Goal: Contribute content

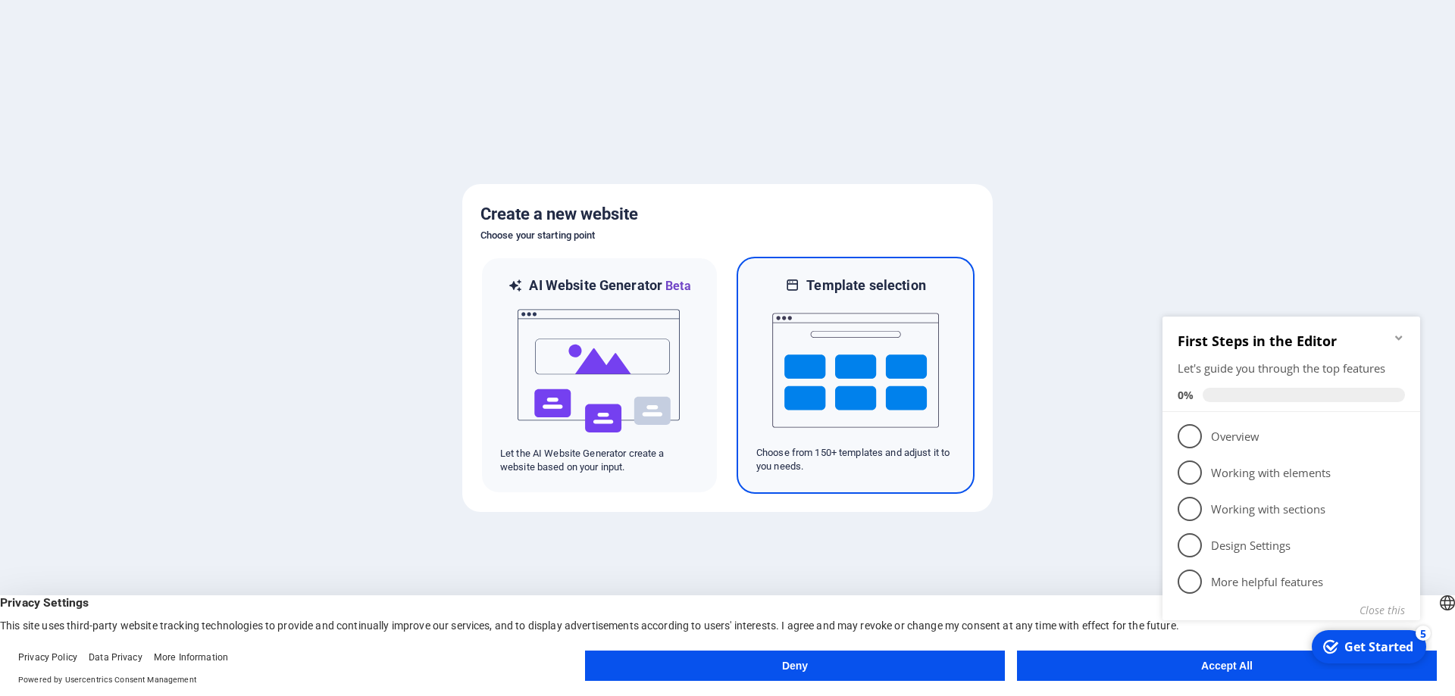
click at [868, 375] on img at bounding box center [855, 371] width 167 height 152
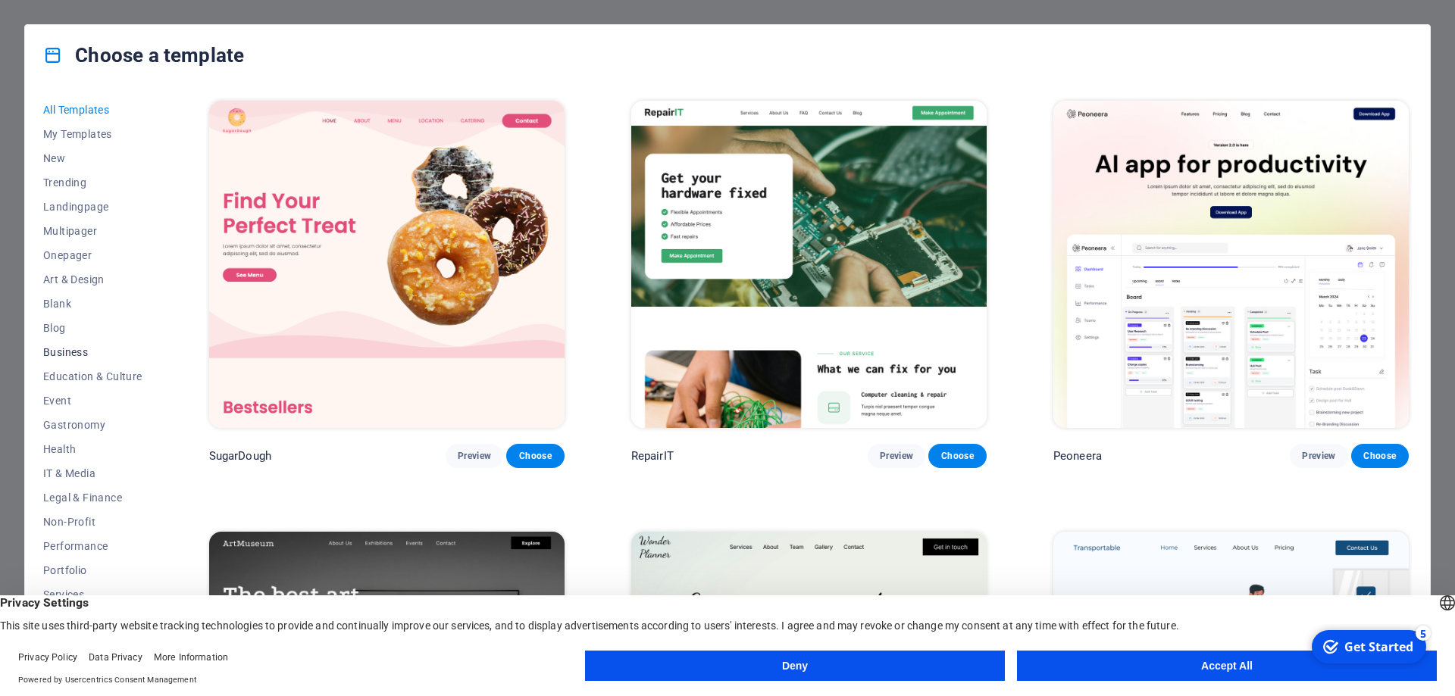
click at [67, 352] on span "Business" at bounding box center [92, 352] width 99 height 12
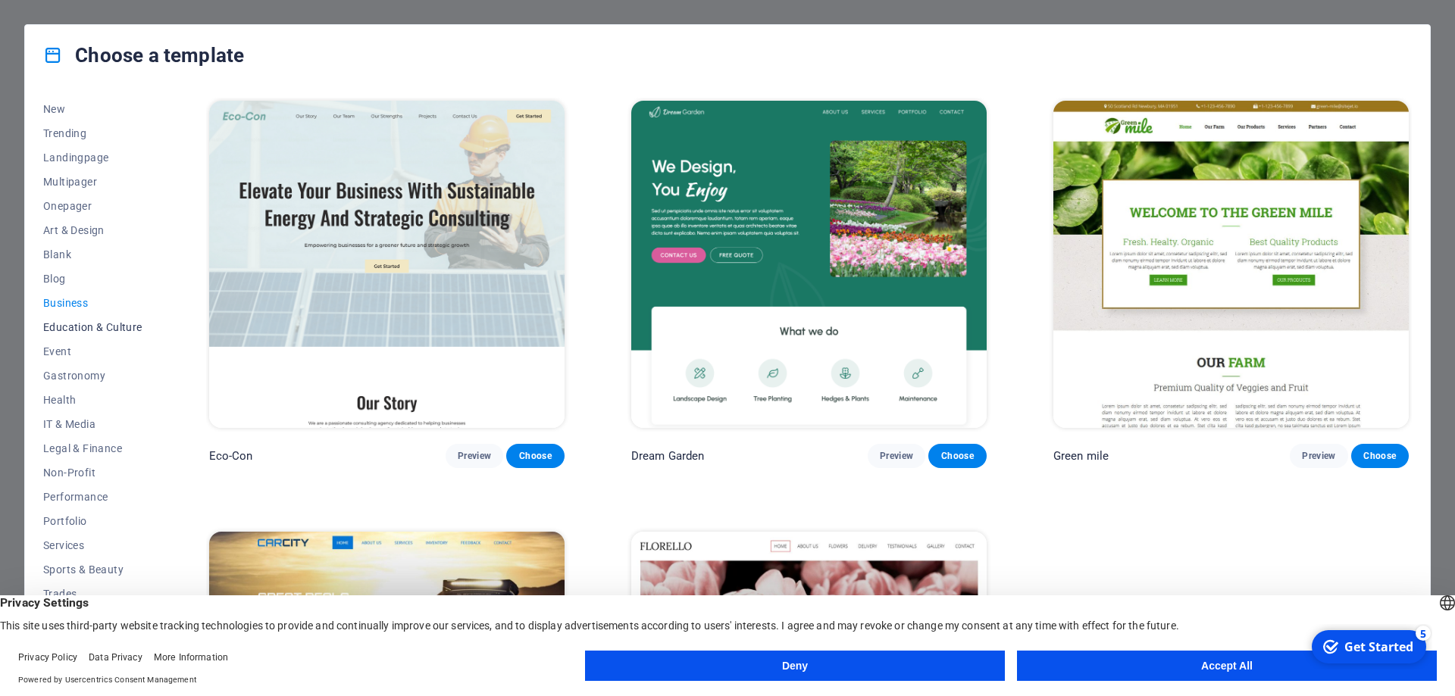
scroll to position [51, 0]
click at [63, 299] on span "Business" at bounding box center [92, 301] width 99 height 12
click at [53, 278] on span "Blog" at bounding box center [92, 277] width 99 height 12
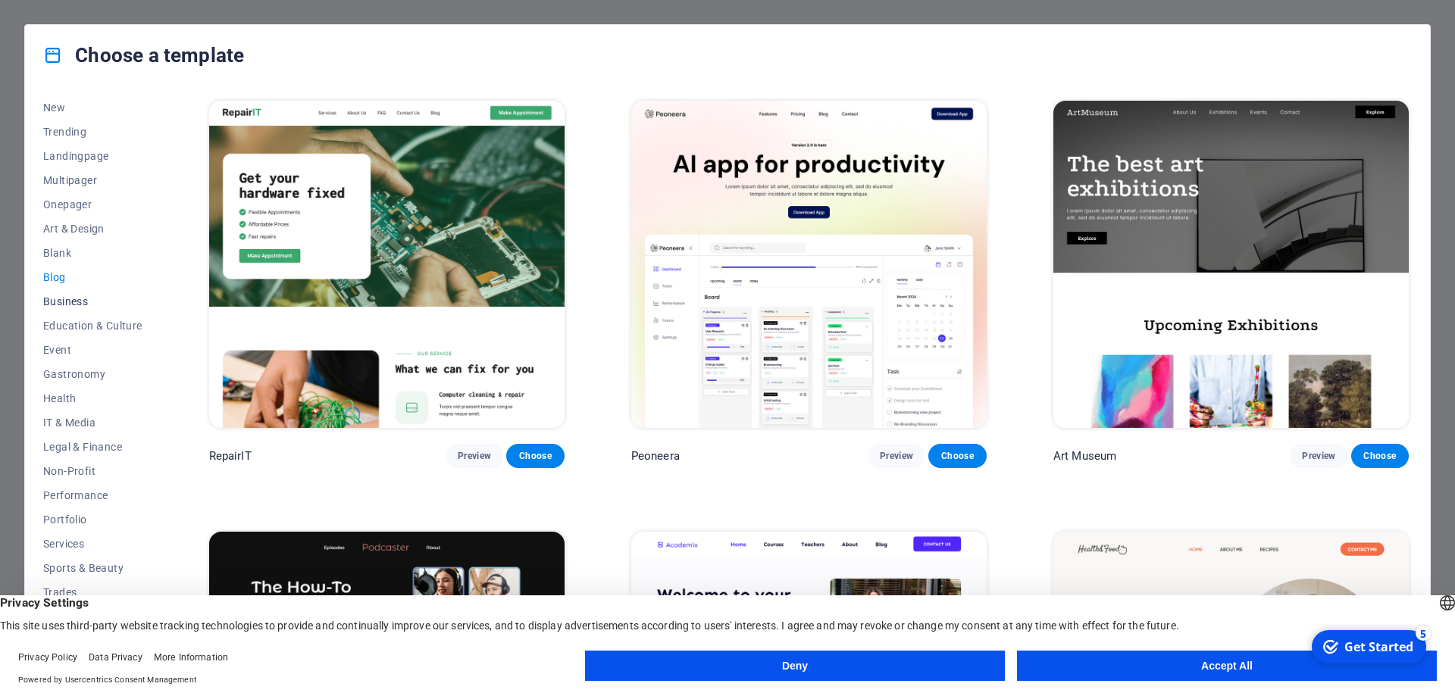
click at [71, 305] on span "Business" at bounding box center [92, 301] width 99 height 12
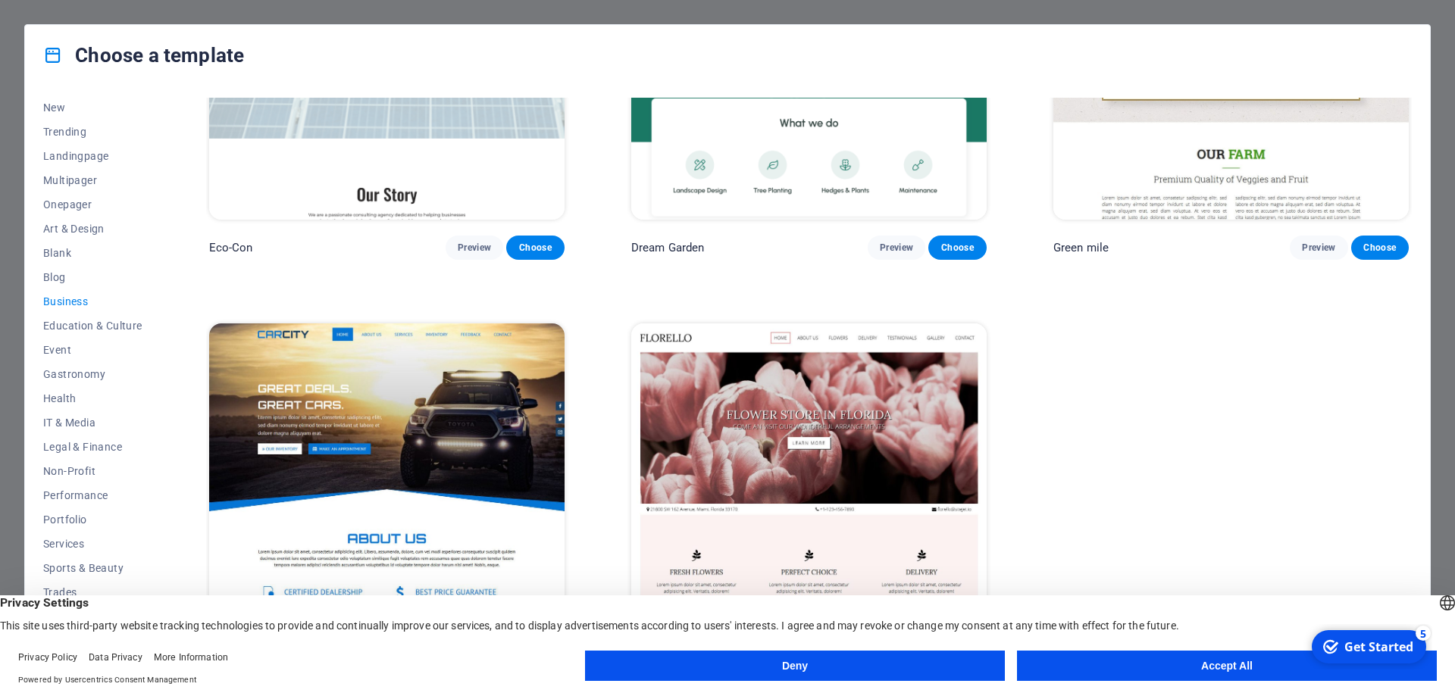
scroll to position [243, 0]
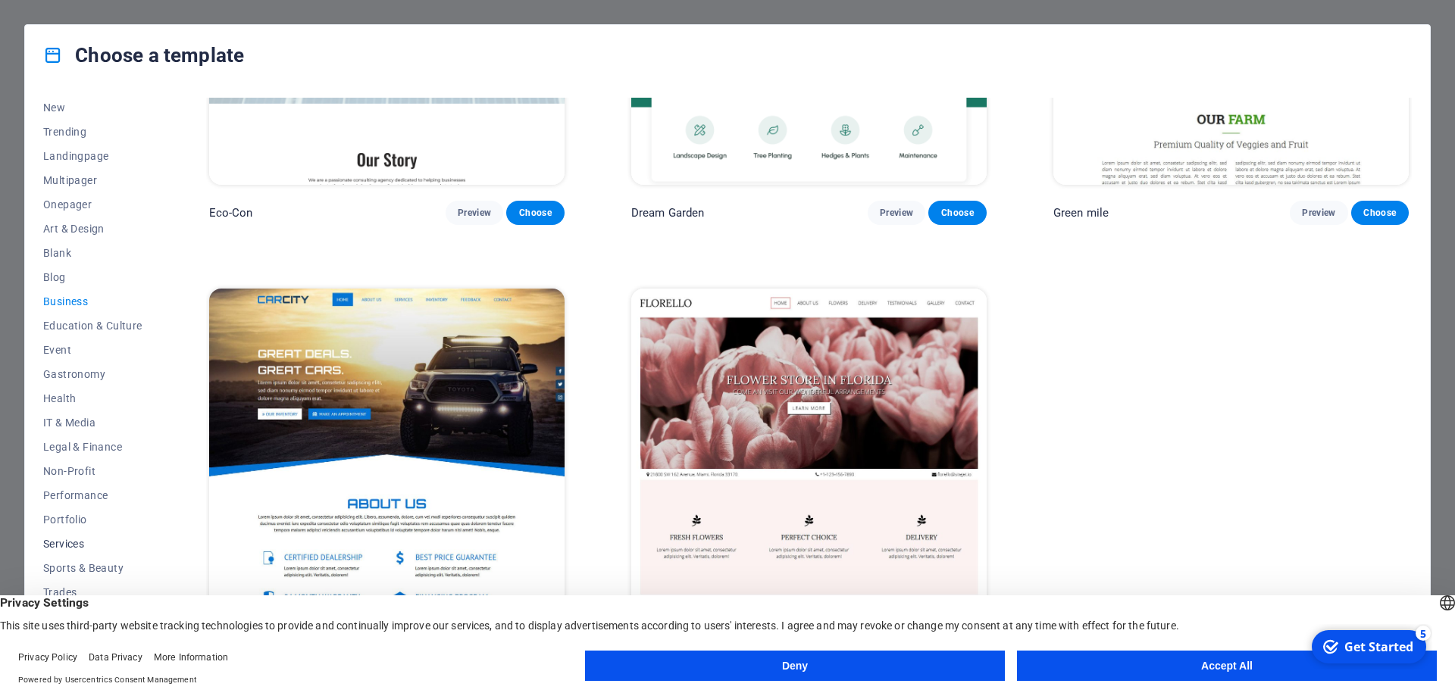
click at [60, 542] on span "Services" at bounding box center [92, 544] width 99 height 12
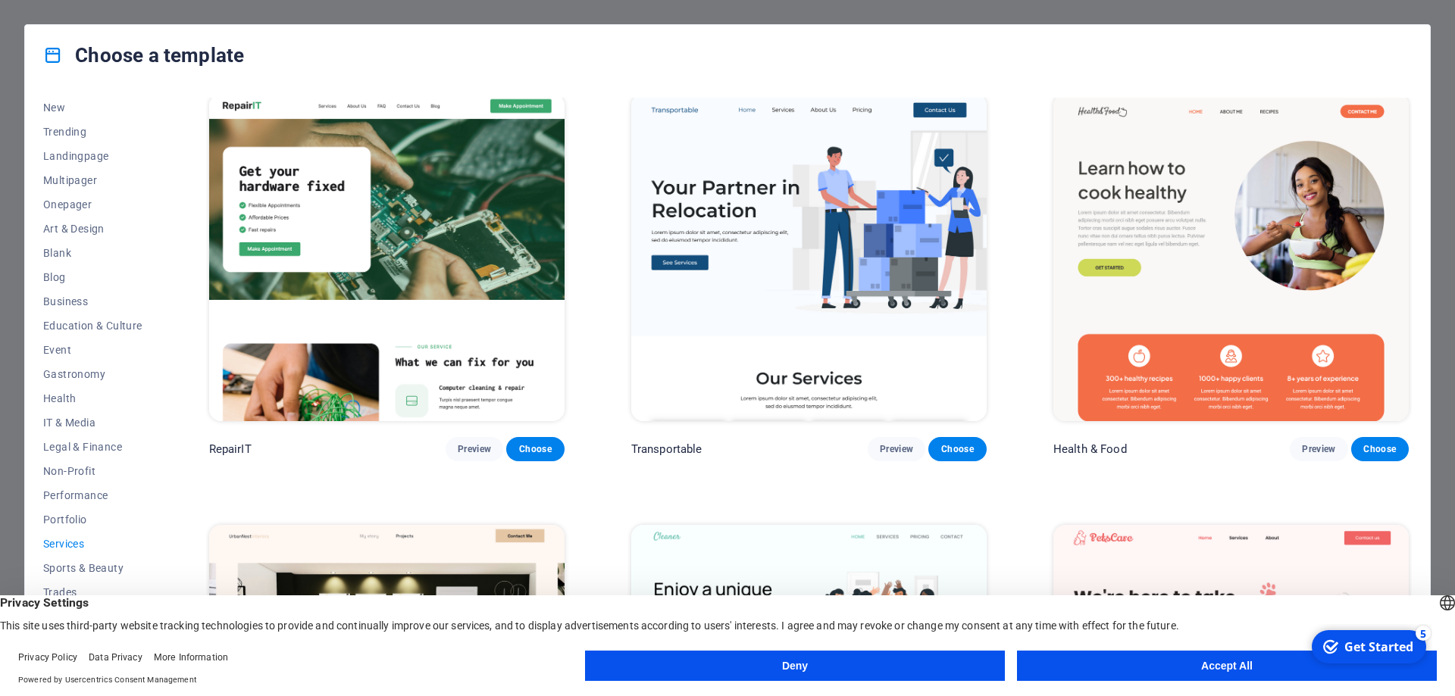
scroll to position [0, 0]
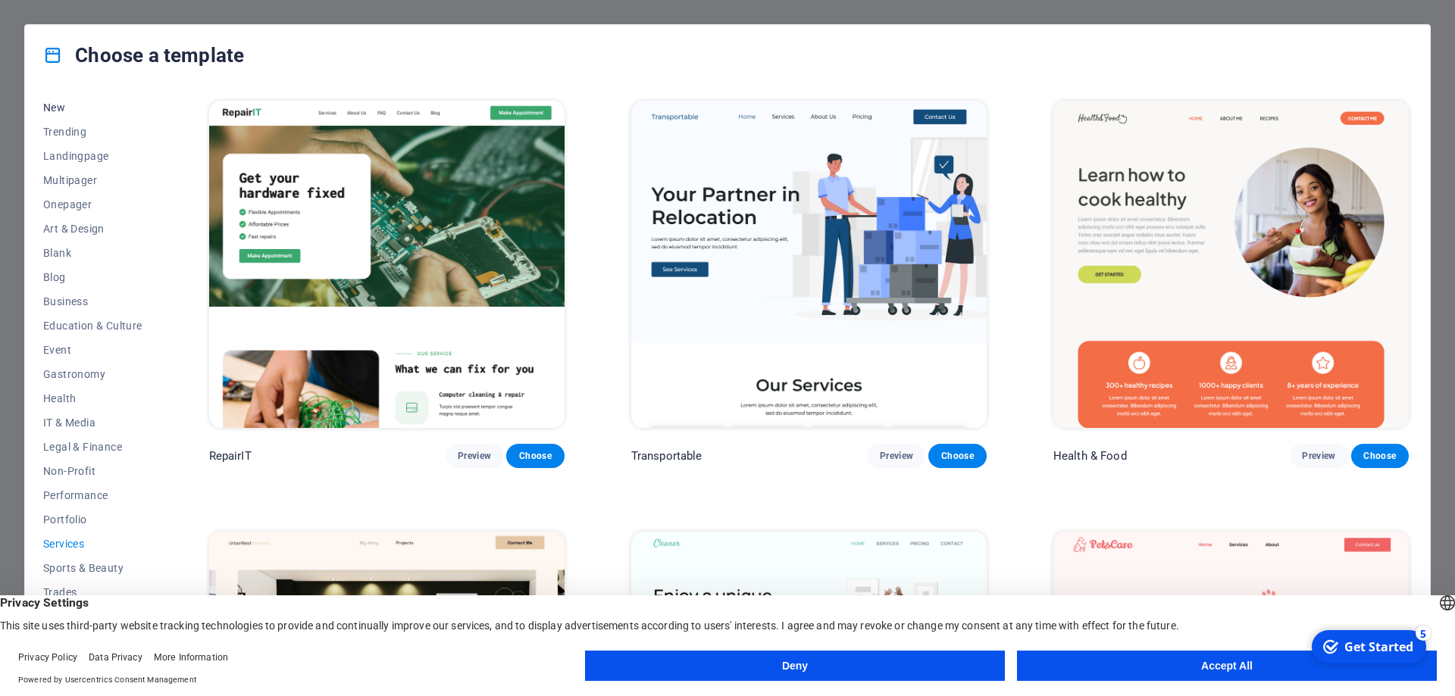
click at [57, 104] on span "New" at bounding box center [92, 108] width 99 height 12
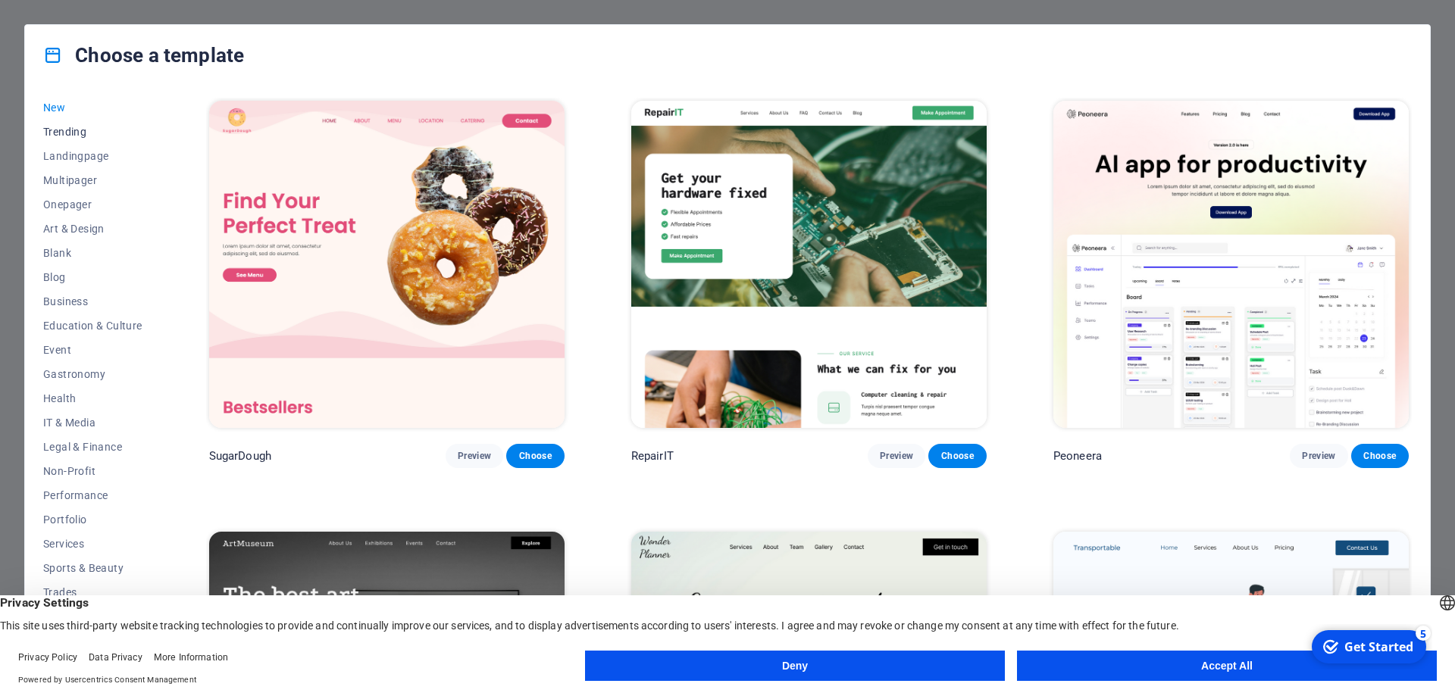
click at [67, 130] on span "Trending" at bounding box center [92, 132] width 99 height 12
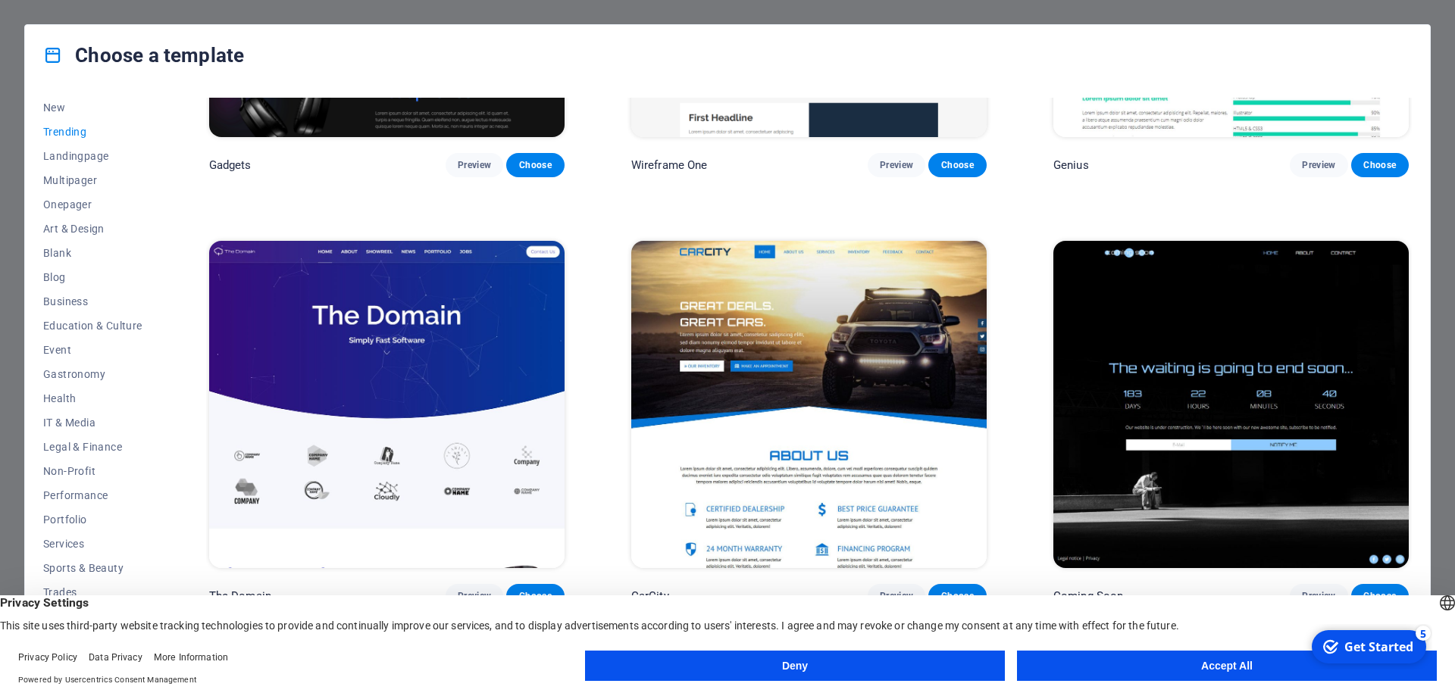
scroll to position [1591, 0]
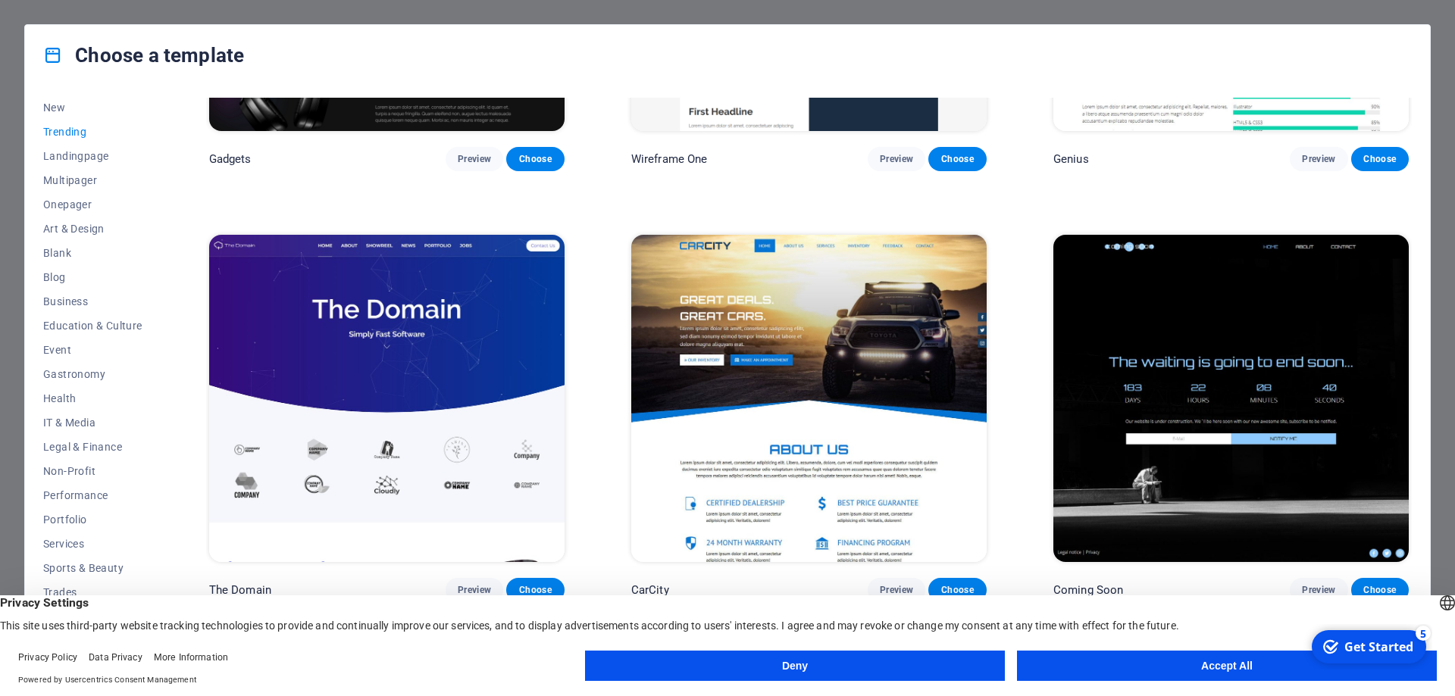
click at [1181, 664] on button "Accept All" at bounding box center [1227, 666] width 420 height 30
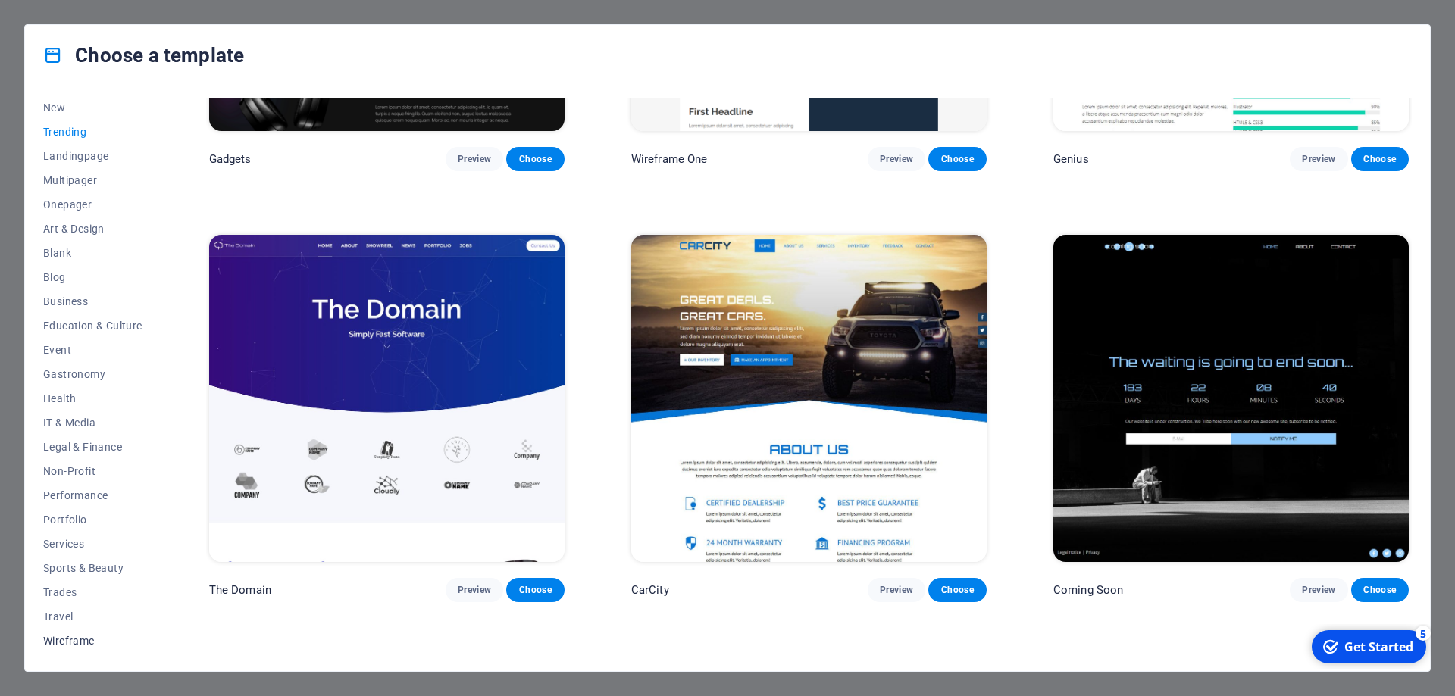
click at [64, 643] on span "Wireframe" at bounding box center [92, 641] width 99 height 12
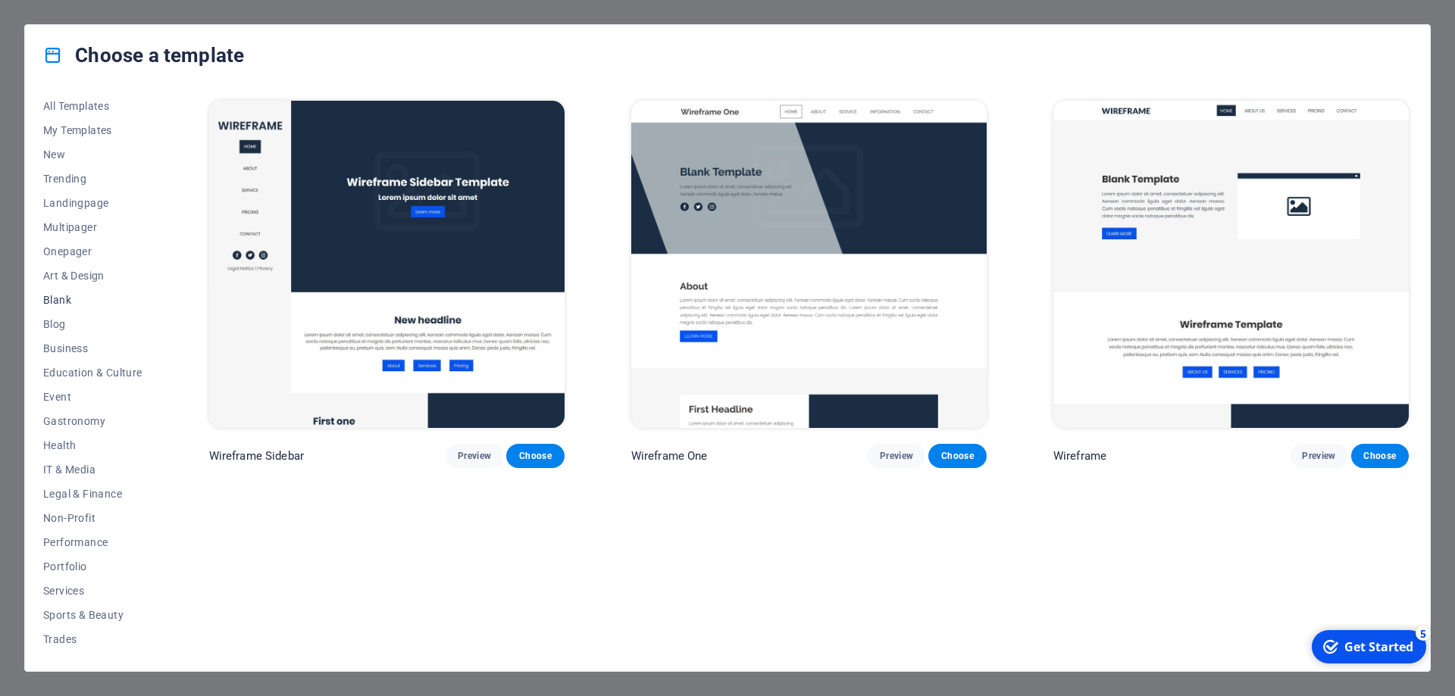
scroll to position [0, 0]
click at [73, 109] on span "All Templates" at bounding box center [92, 110] width 99 height 12
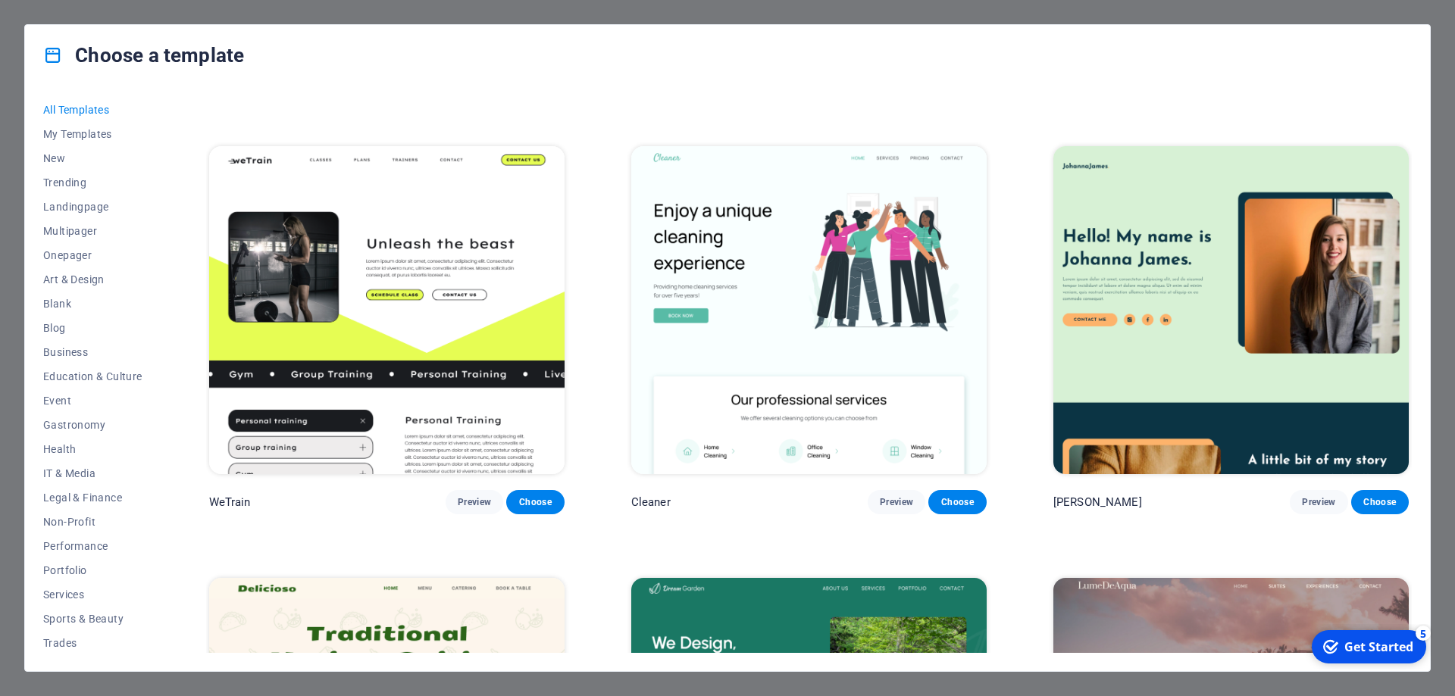
scroll to position [2576, 0]
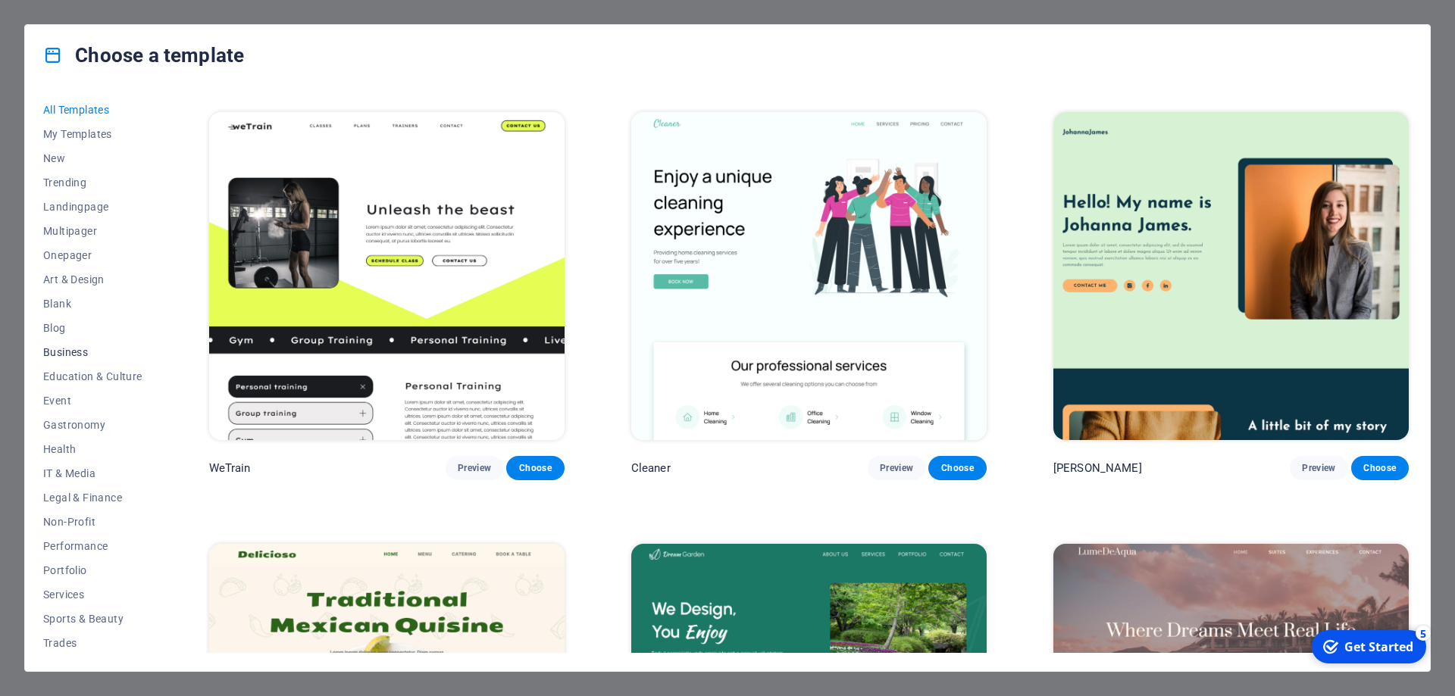
click at [61, 346] on span "Business" at bounding box center [92, 352] width 99 height 12
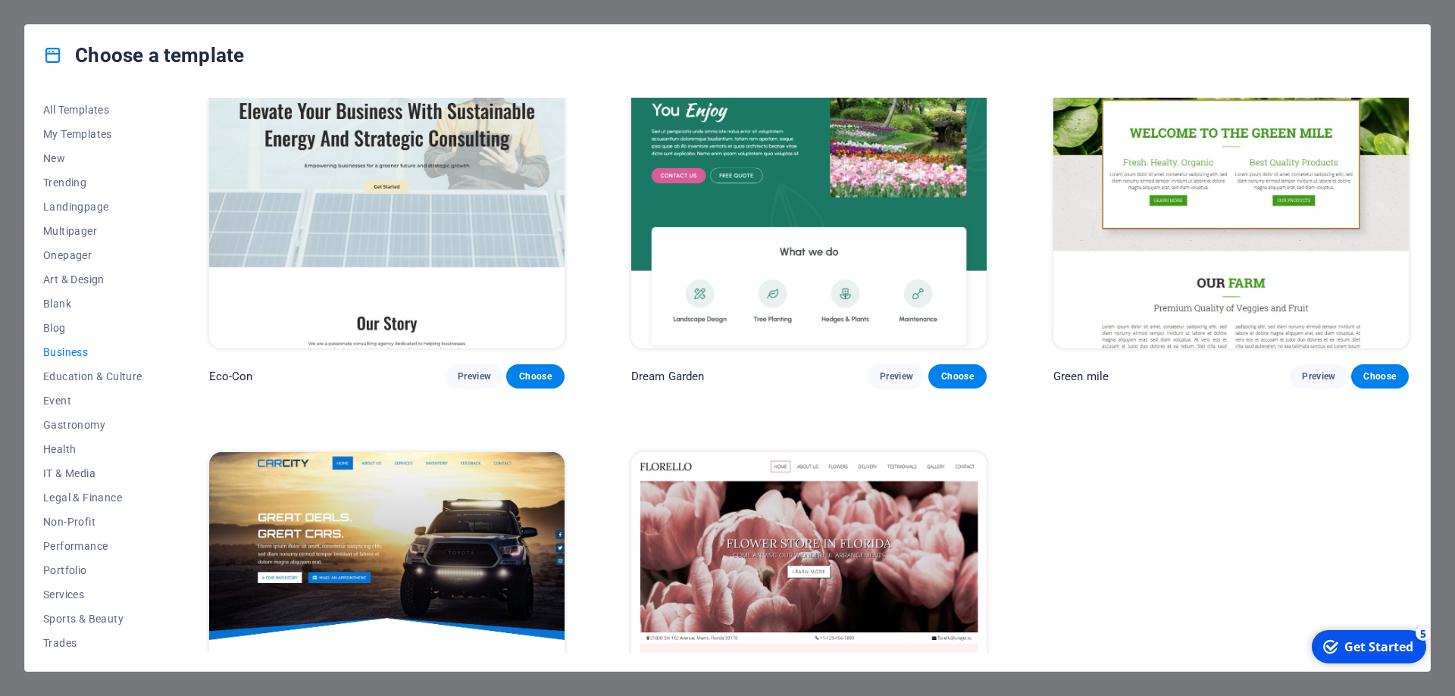
scroll to position [243, 0]
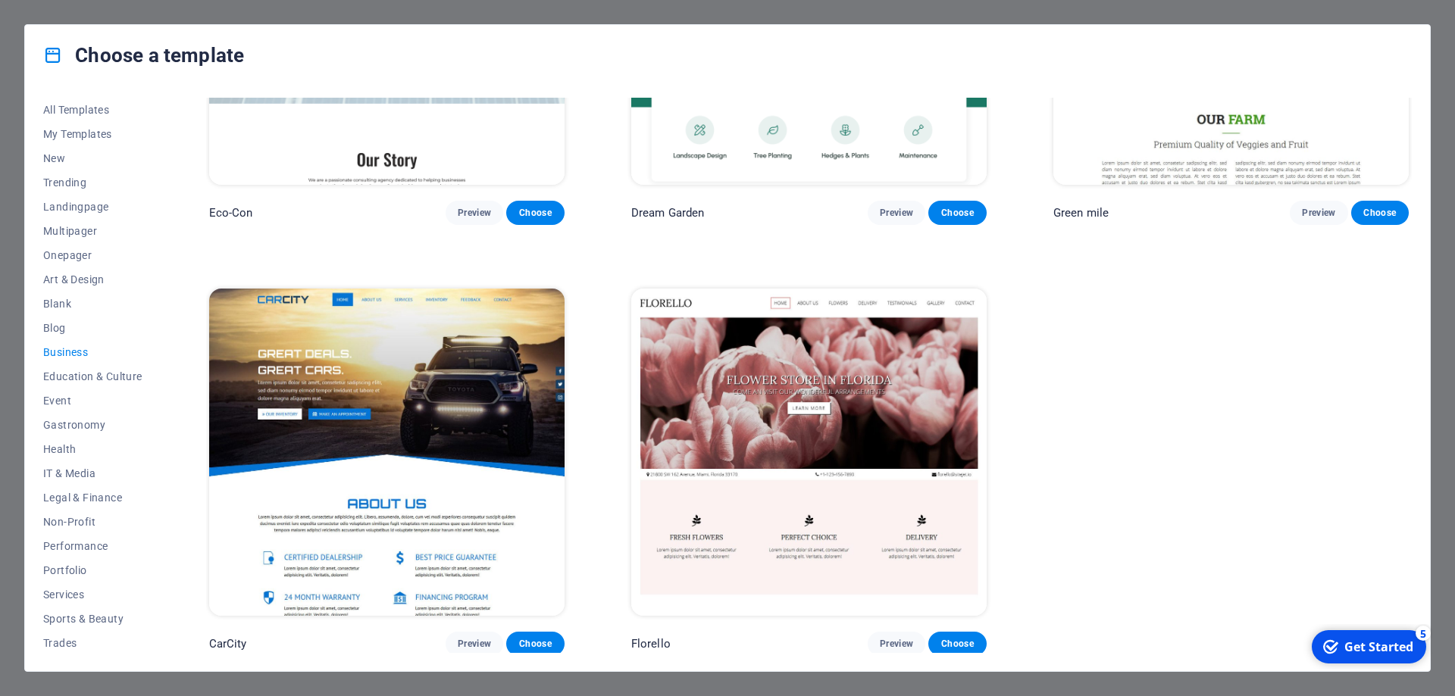
click at [1440, 467] on div "Choose a template All Templates My Templates New Trending Landingpage Multipage…" at bounding box center [727, 348] width 1455 height 696
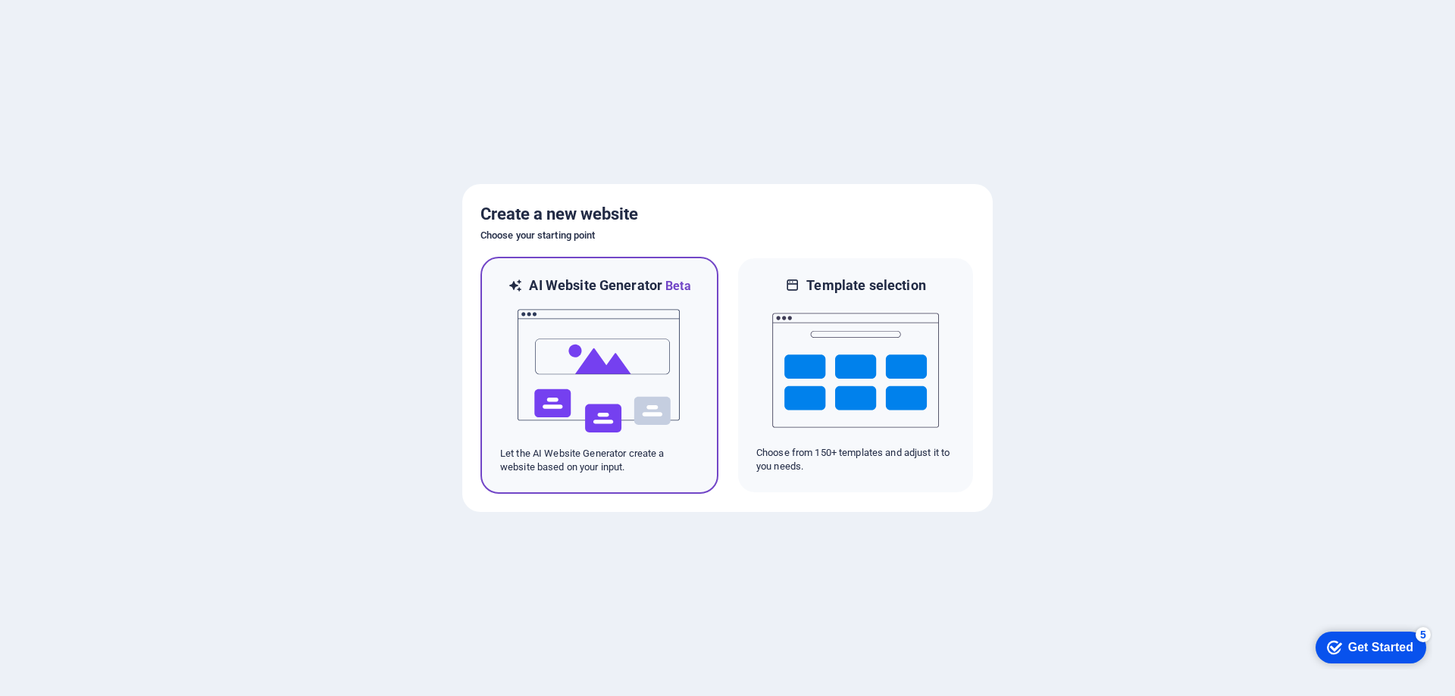
click at [611, 332] on img at bounding box center [599, 371] width 167 height 152
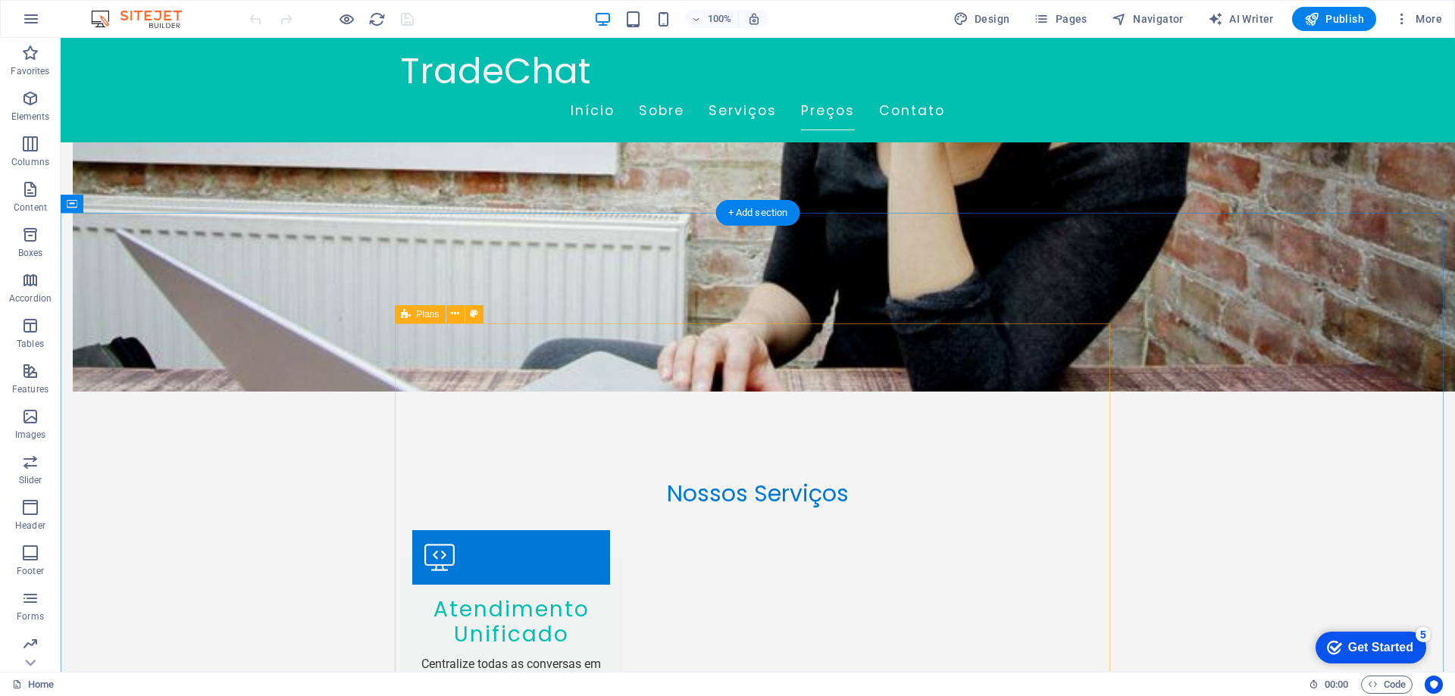
scroll to position [1212, 0]
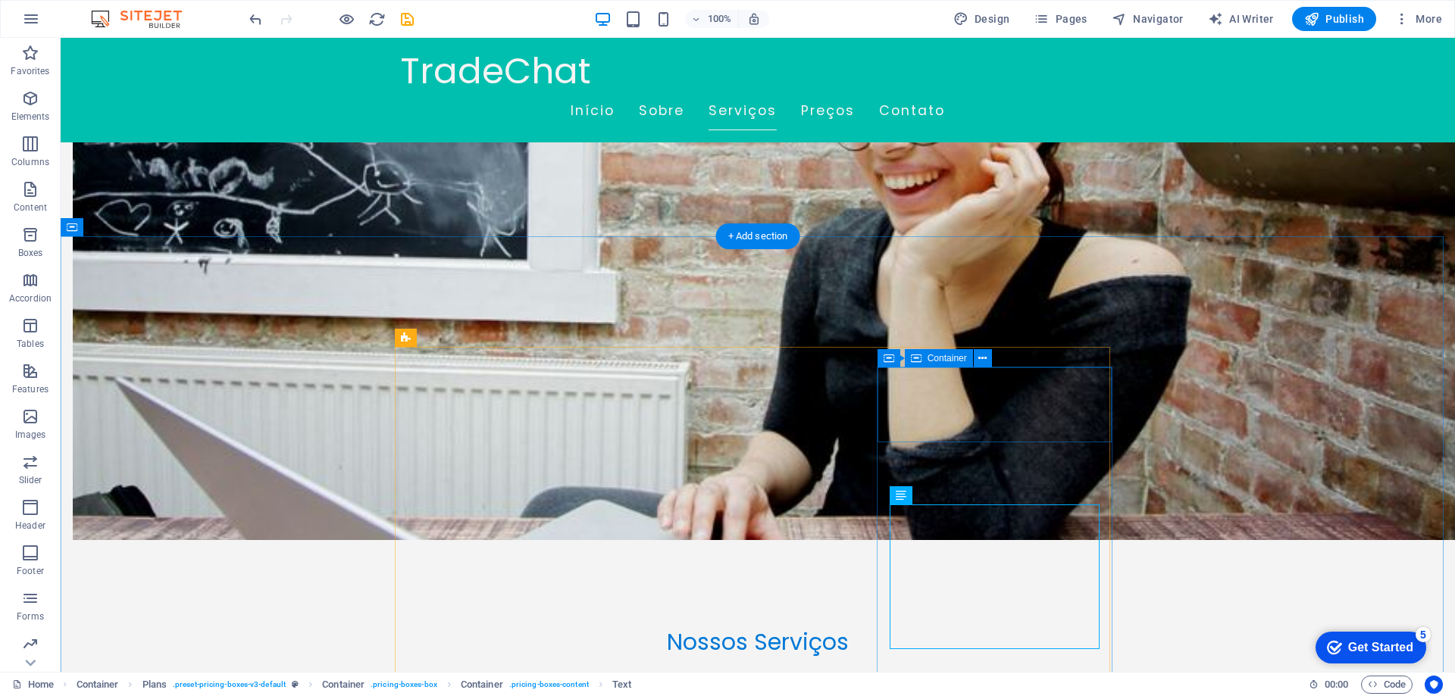
scroll to position [1061, 0]
